Goal: Information Seeking & Learning: Learn about a topic

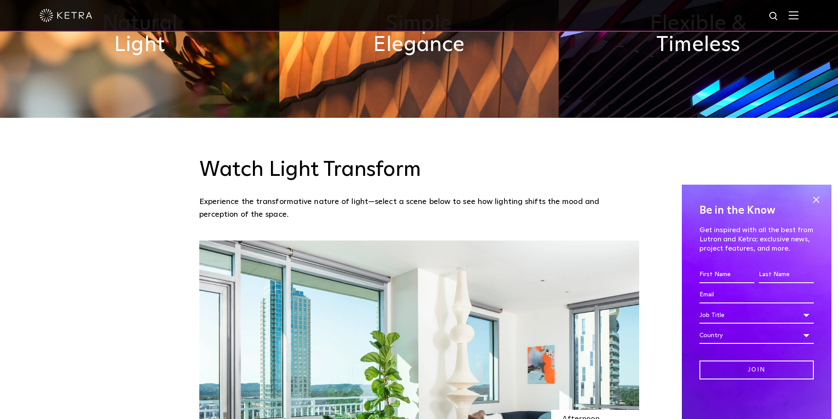
scroll to position [836, 0]
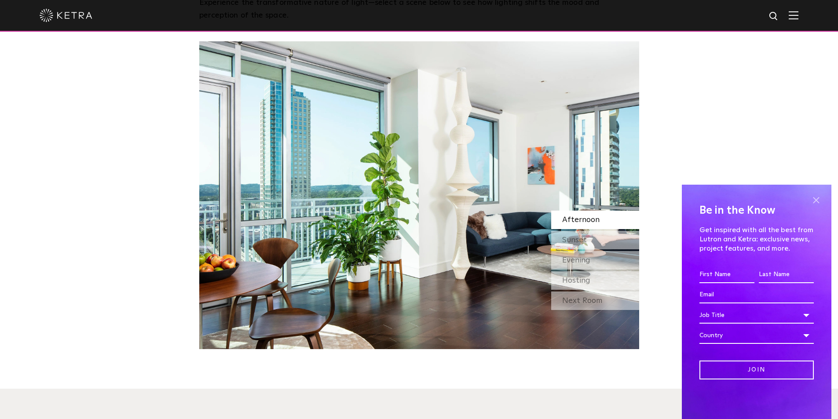
click at [821, 202] on span at bounding box center [815, 200] width 13 height 13
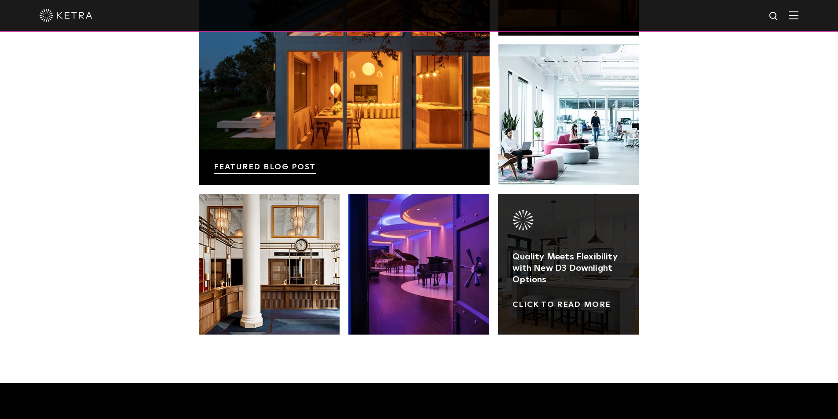
scroll to position [1850, 0]
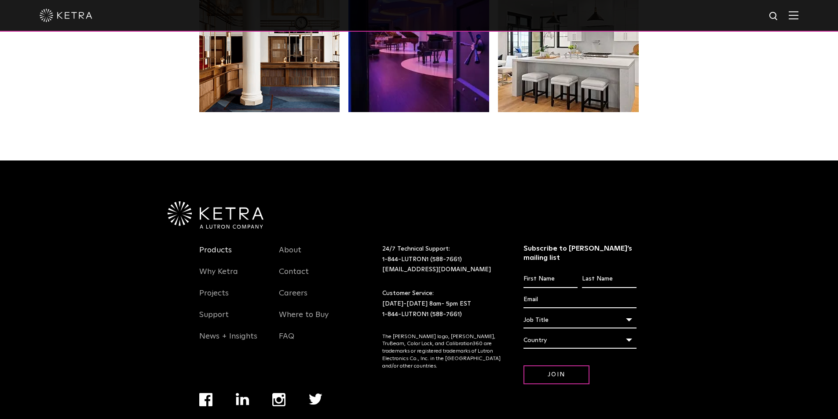
click at [223, 245] on link "Products" at bounding box center [215, 255] width 33 height 20
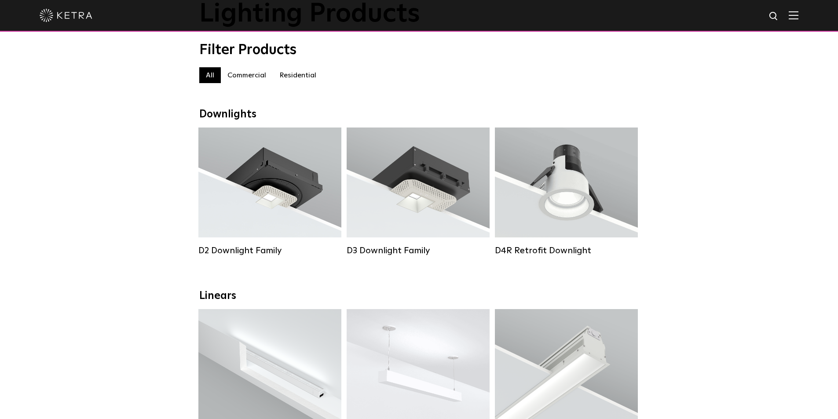
scroll to position [44, 0]
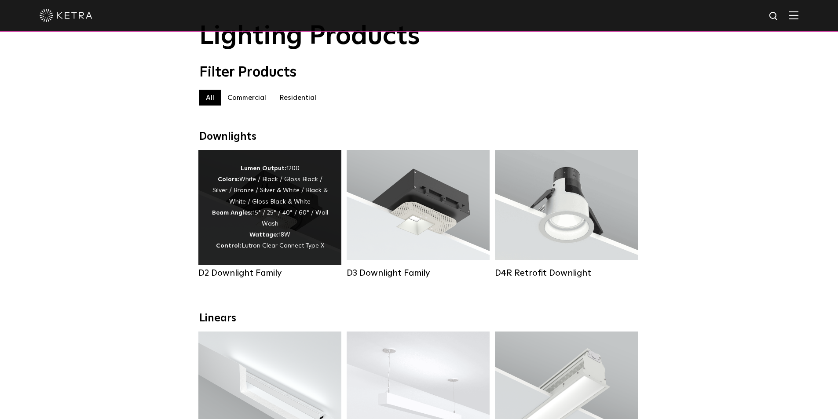
click at [264, 213] on div "Lumen Output: 1200 Colors: White / Black / Gloss Black / Silver / Bronze / Silv…" at bounding box center [270, 207] width 117 height 89
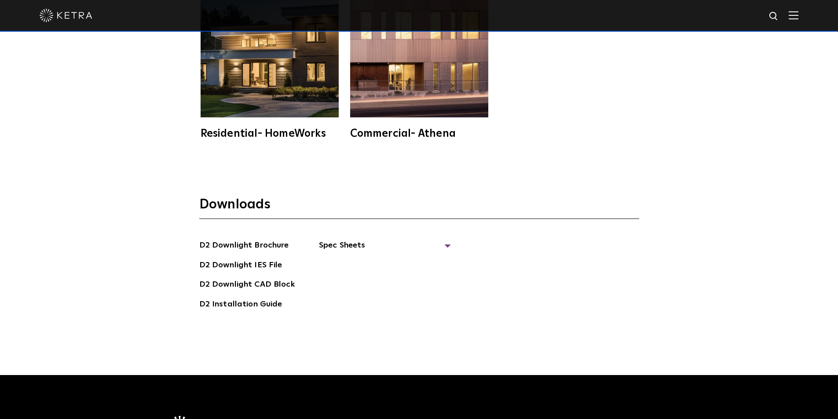
scroll to position [2507, 0]
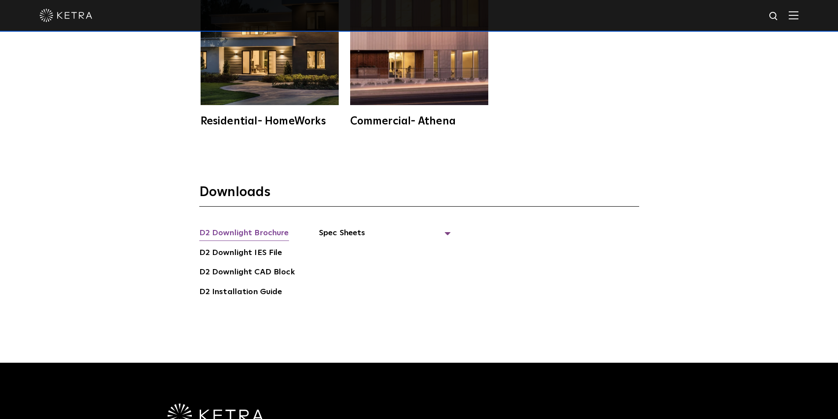
click at [267, 227] on link "D2 Downlight Brochure" at bounding box center [244, 234] width 90 height 14
click at [352, 227] on span "Spec Sheets" at bounding box center [385, 236] width 132 height 19
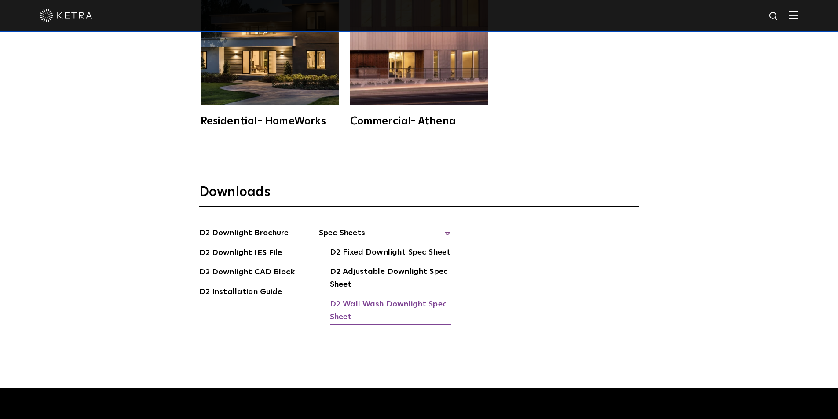
click at [359, 298] on link "D2 Wall Wash Downlight Spec Sheet" at bounding box center [390, 311] width 121 height 27
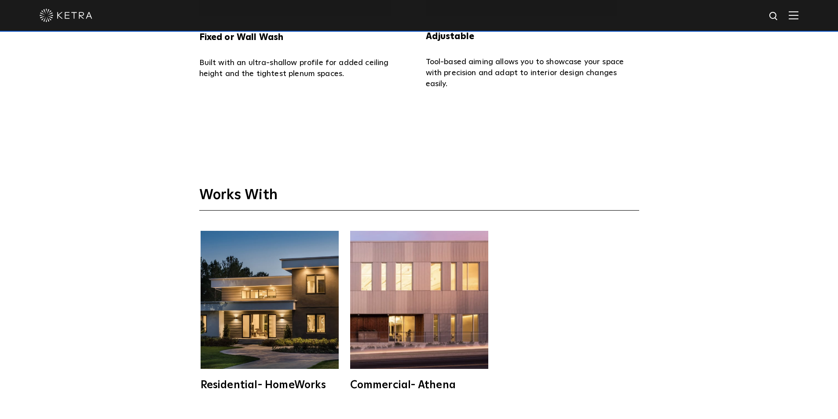
scroll to position [1979, 0]
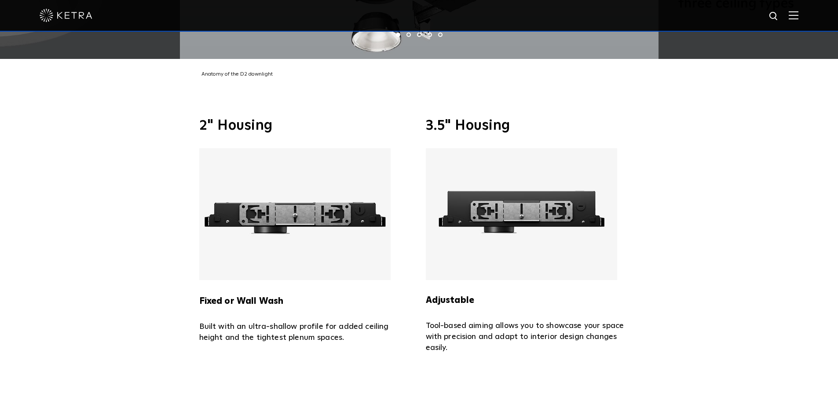
click at [514, 179] on img at bounding box center [521, 214] width 191 height 132
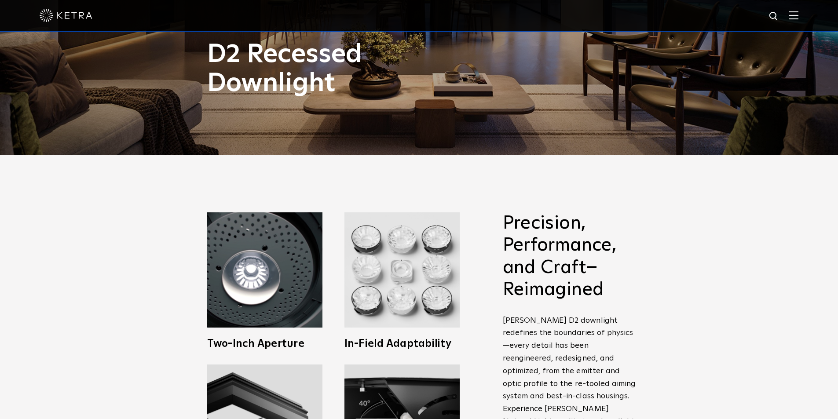
scroll to position [0, 0]
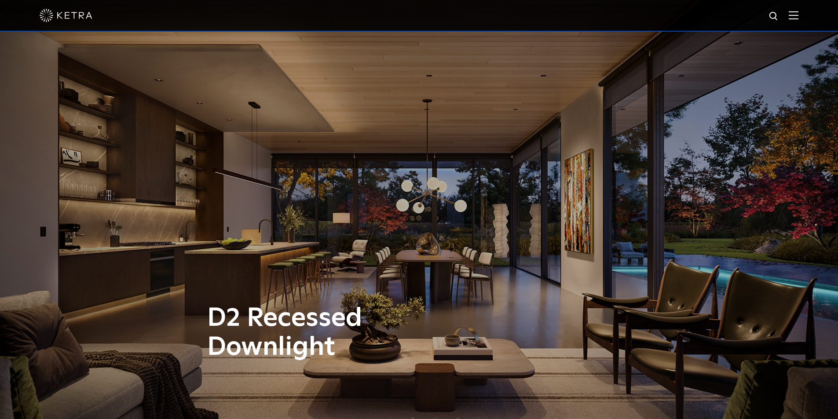
click at [793, 17] on div at bounding box center [419, 15] width 759 height 31
click at [798, 16] on img at bounding box center [794, 15] width 10 height 8
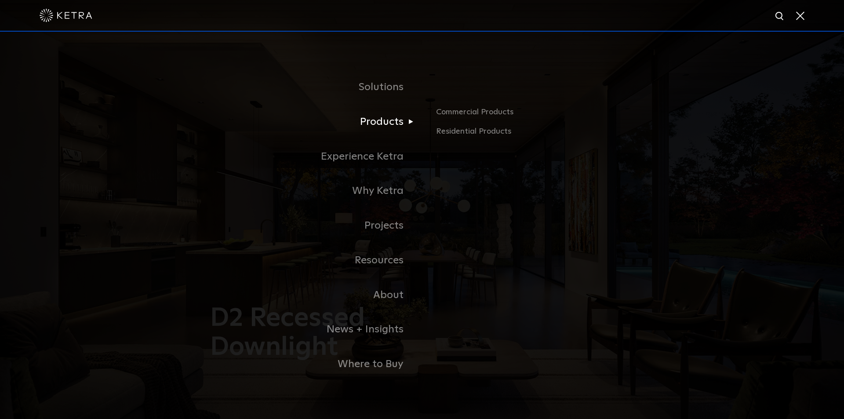
click at [394, 126] on link "Products" at bounding box center [312, 122] width 220 height 35
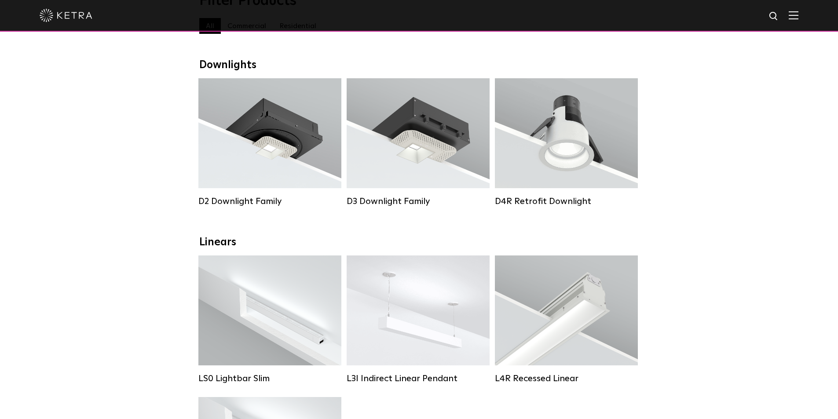
scroll to position [88, 0]
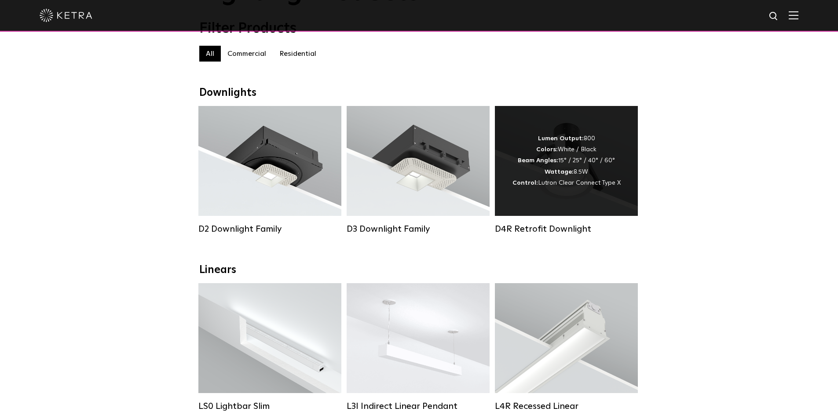
click at [584, 183] on div "Lumen Output: 800 Colors: White / Black Beam Angles: 15° / 25° / 40° / 60° Watt…" at bounding box center [566, 160] width 108 height 55
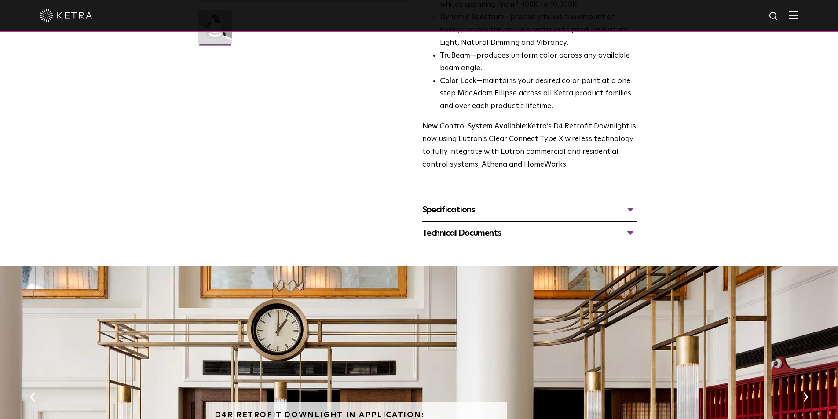
scroll to position [220, 0]
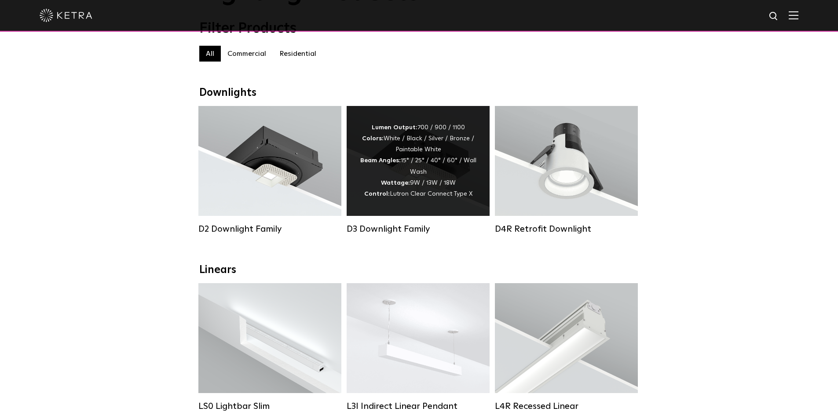
click at [424, 169] on div "Lumen Output: 700 / 900 / 1100 Colors: White / Black / Silver / Bronze / Painta…" at bounding box center [418, 160] width 117 height 77
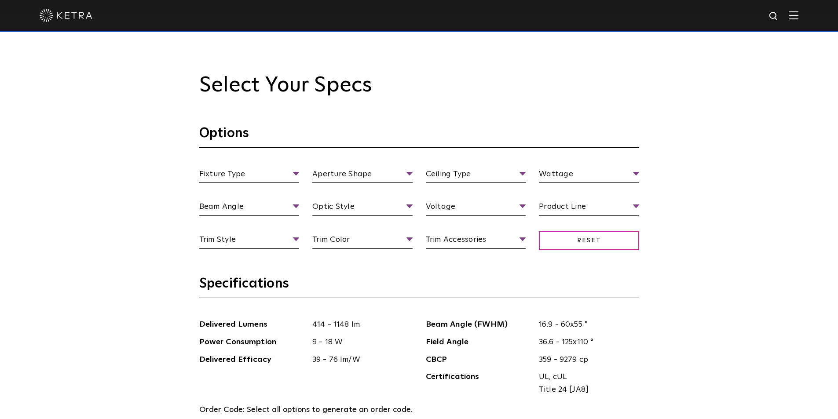
scroll to position [836, 0]
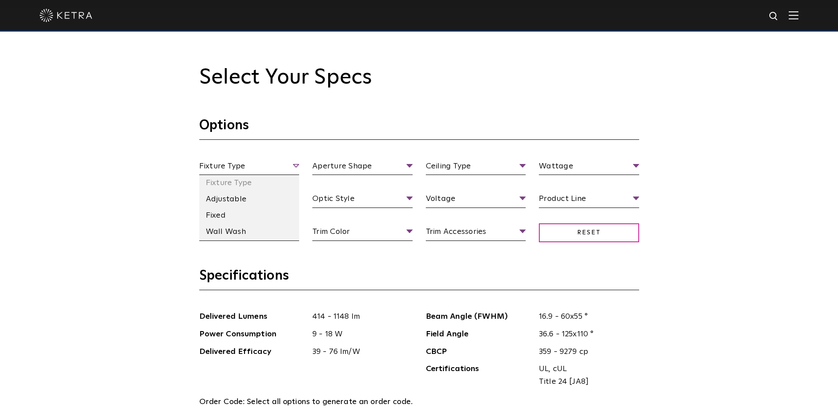
click at [263, 164] on span "Fixture Type" at bounding box center [249, 167] width 100 height 15
click at [221, 219] on li "Fixed" at bounding box center [249, 216] width 100 height 16
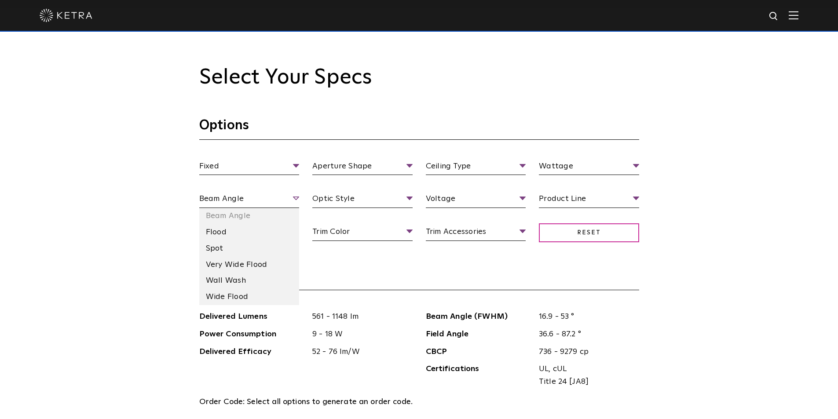
click at [287, 200] on span "Beam Angle" at bounding box center [249, 200] width 100 height 15
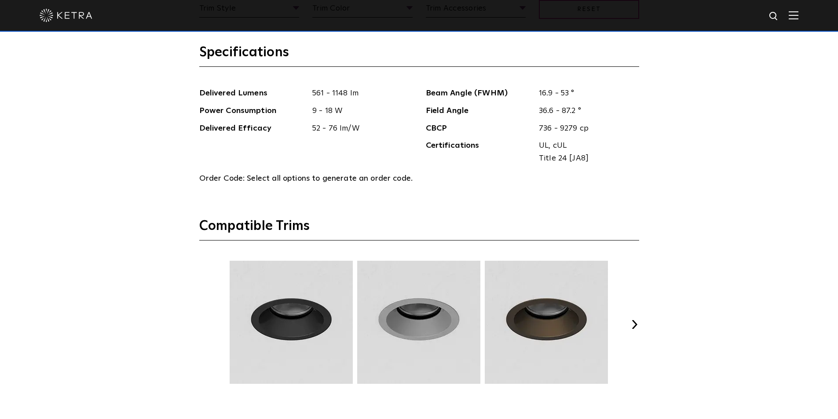
scroll to position [1187, 0]
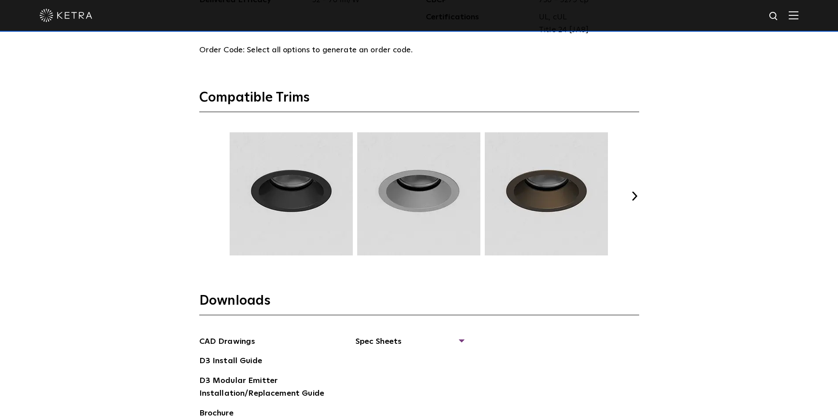
click at [630, 195] on button "Next" at bounding box center [634, 196] width 9 height 9
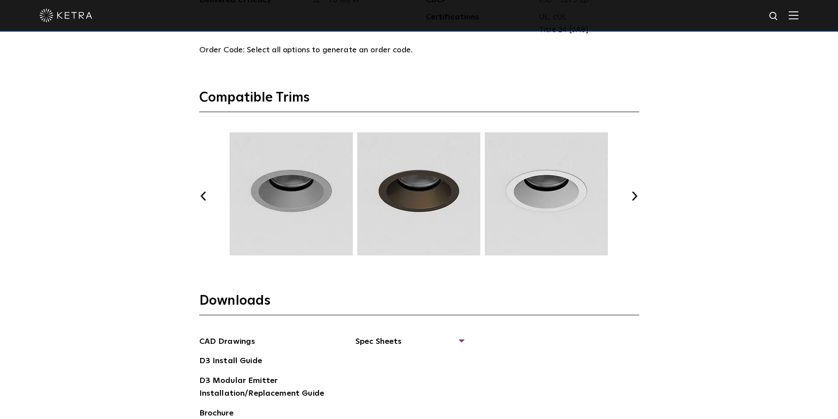
click at [630, 195] on button "Next" at bounding box center [634, 196] width 9 height 9
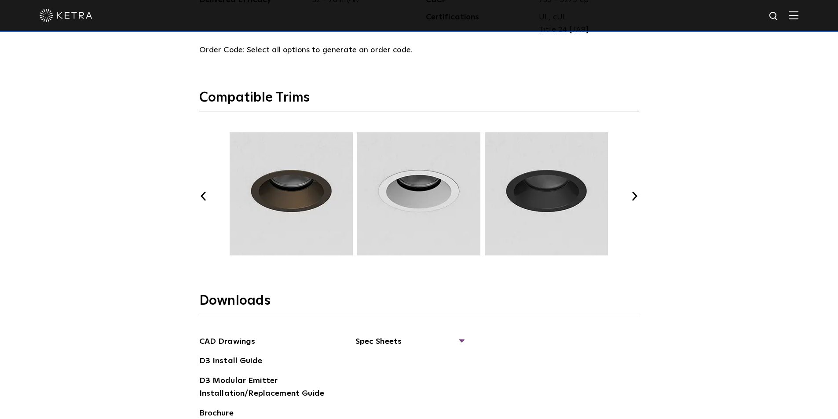
click at [630, 195] on button "Next" at bounding box center [634, 196] width 9 height 9
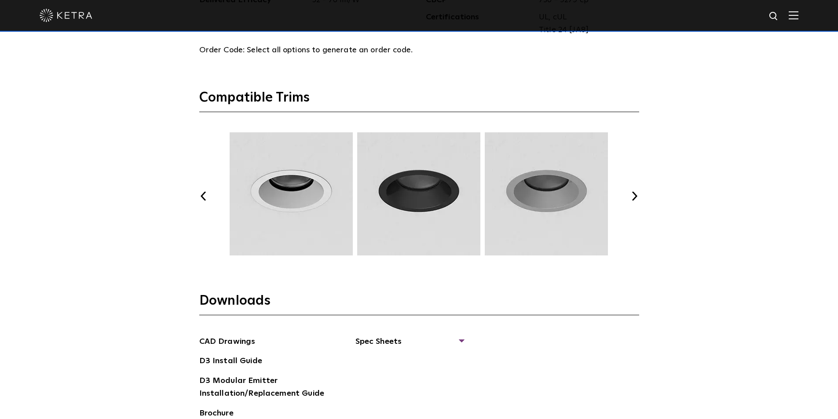
click at [630, 195] on button "Next" at bounding box center [634, 196] width 9 height 9
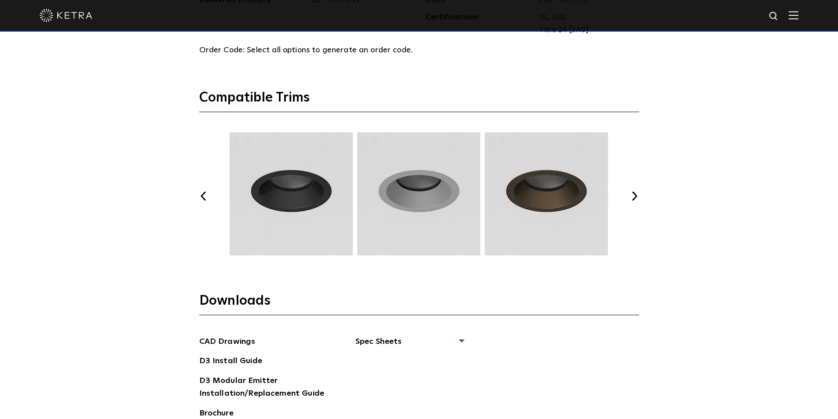
click at [638, 195] on button "Next" at bounding box center [634, 196] width 9 height 9
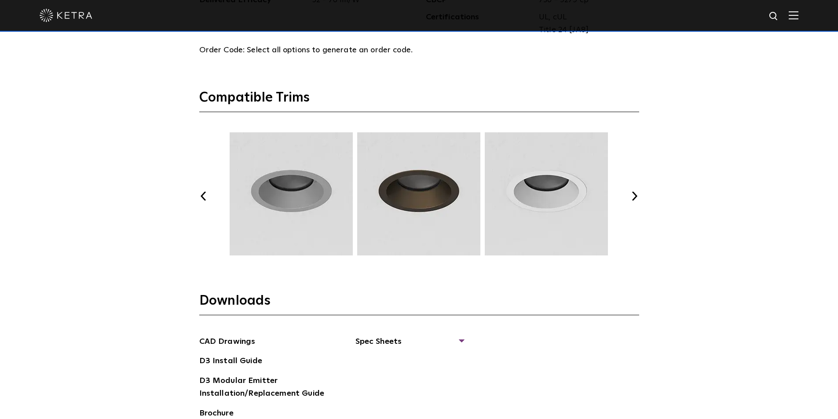
click at [638, 195] on button "Next" at bounding box center [634, 196] width 9 height 9
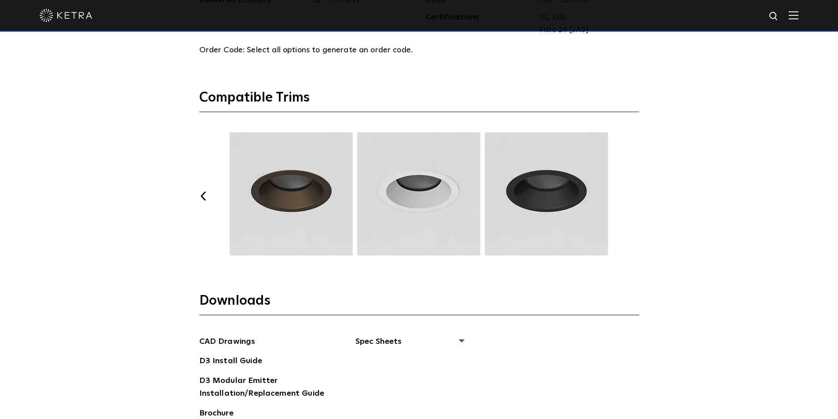
click at [638, 195] on button "Next" at bounding box center [634, 196] width 9 height 9
click at [207, 192] on button "Previous" at bounding box center [203, 196] width 9 height 9
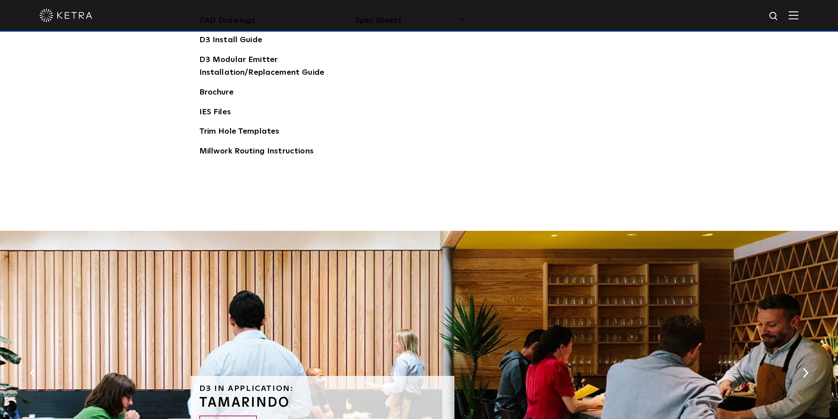
scroll to position [1314, 0]
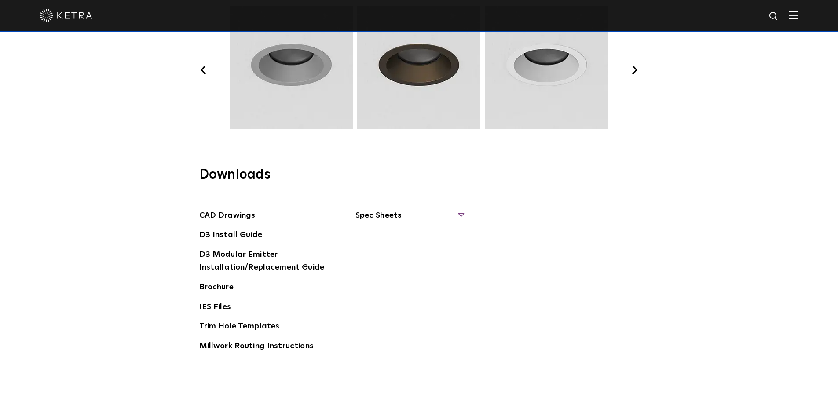
click at [397, 214] on span "Spec Sheets" at bounding box center [409, 218] width 108 height 19
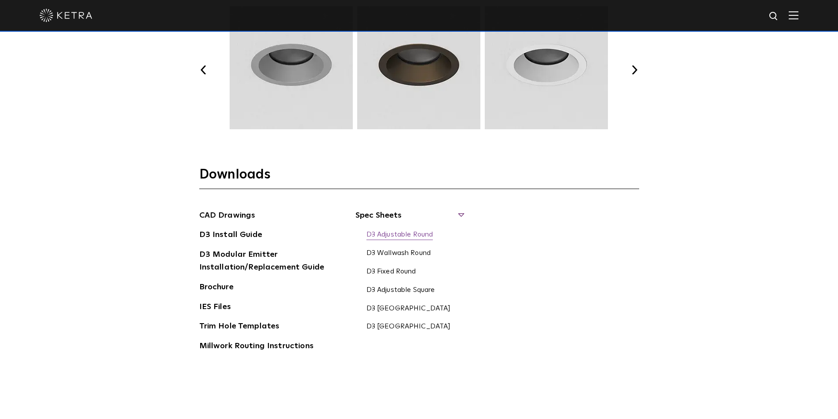
click at [383, 234] on link "D3 Adjustable Round" at bounding box center [399, 235] width 67 height 10
